Goal: Navigation & Orientation: Understand site structure

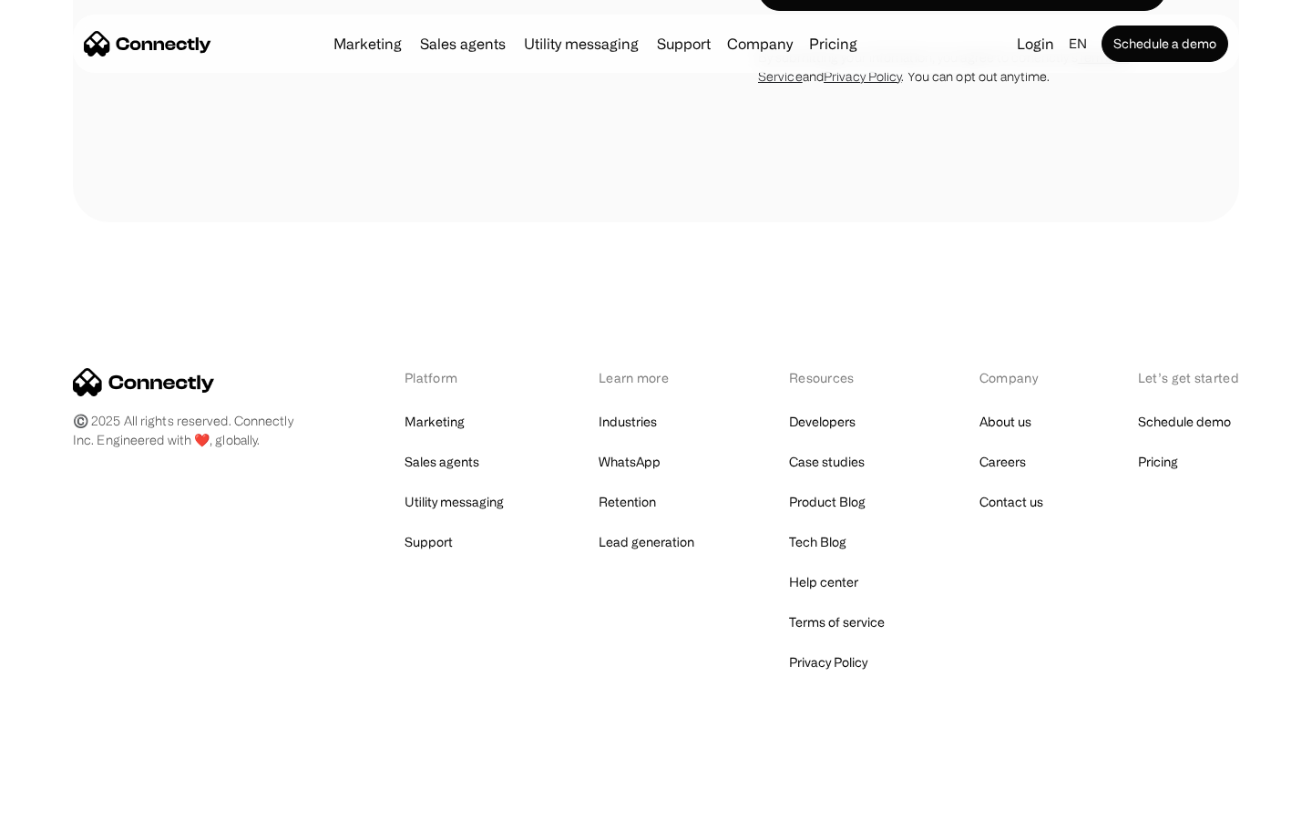
scroll to position [4800, 0]
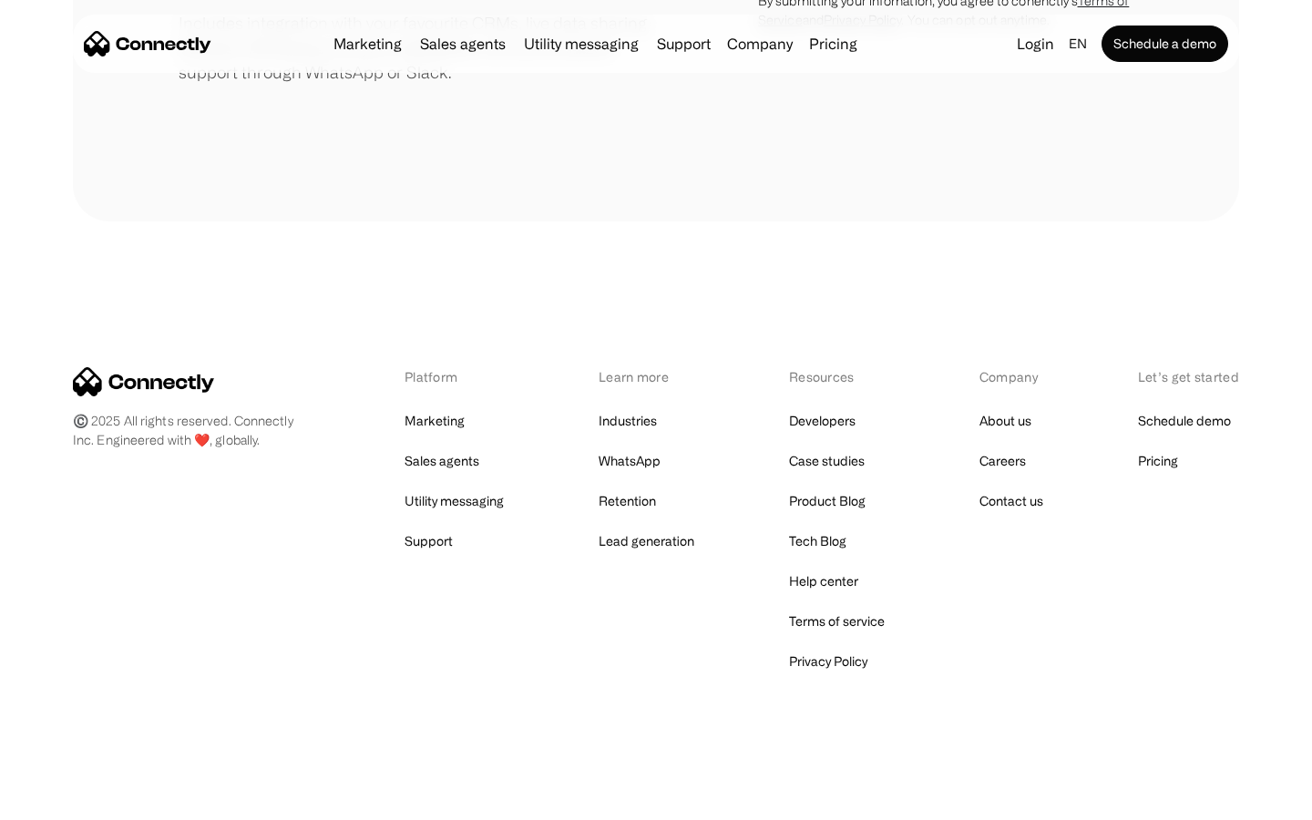
scroll to position [846, 0]
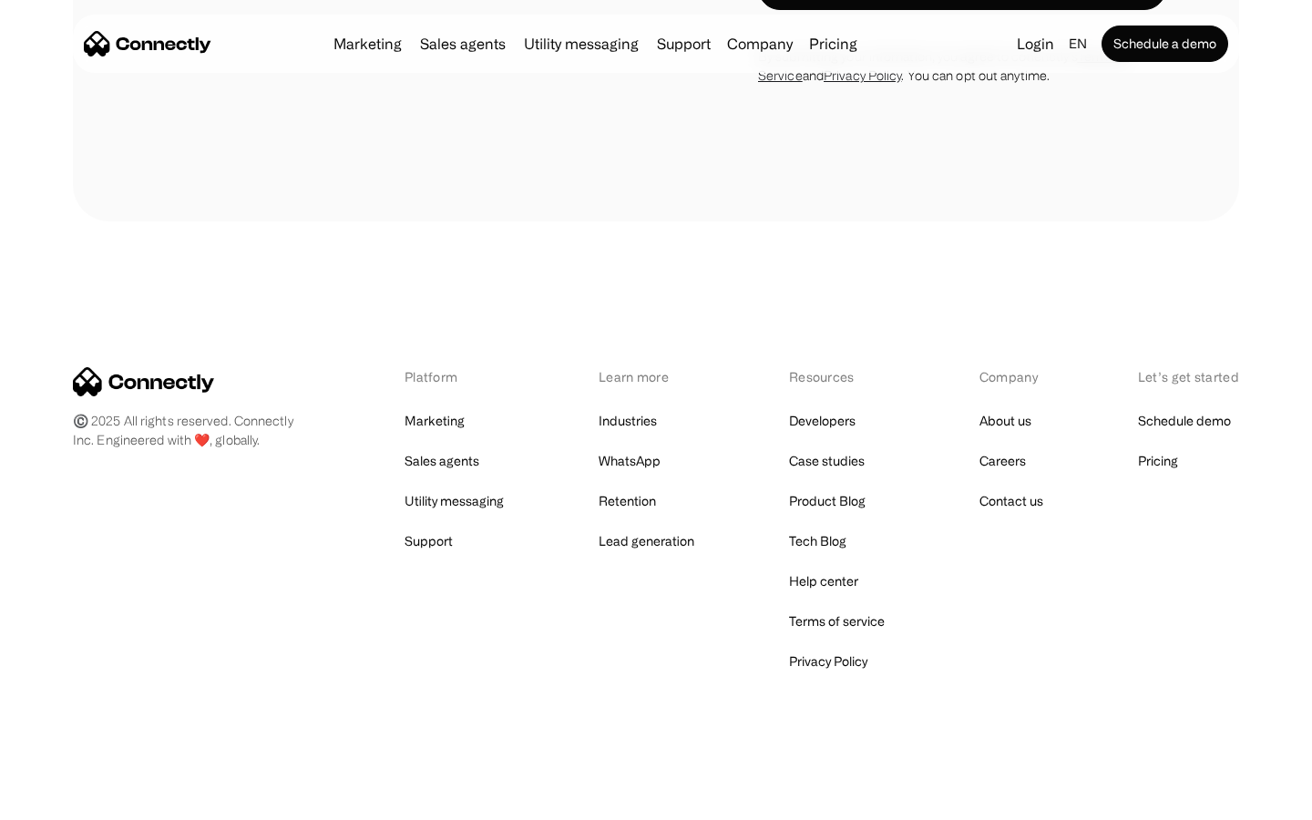
scroll to position [2670, 0]
